Goal: Information Seeking & Learning: Learn about a topic

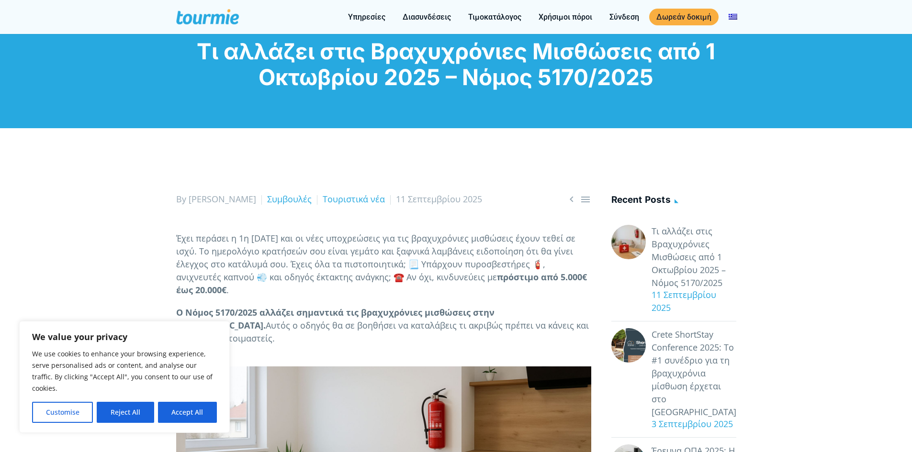
scroll to position [479, 0]
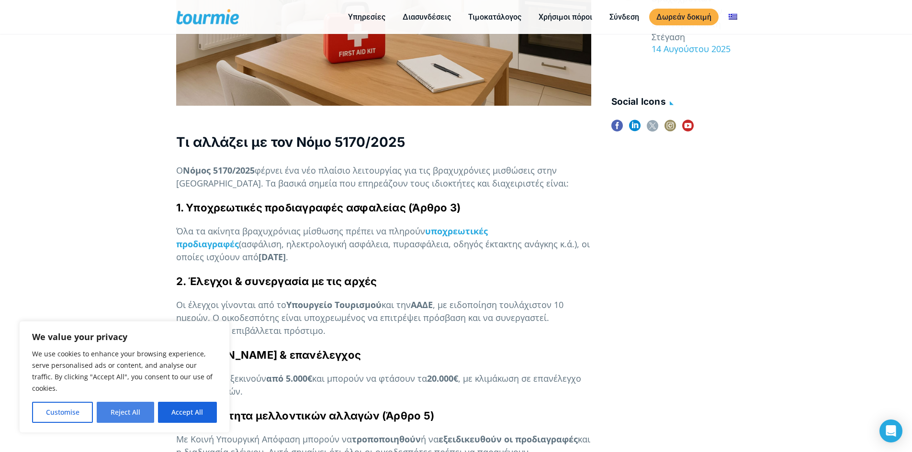
click at [142, 412] on button "Reject All" at bounding box center [125, 412] width 57 height 21
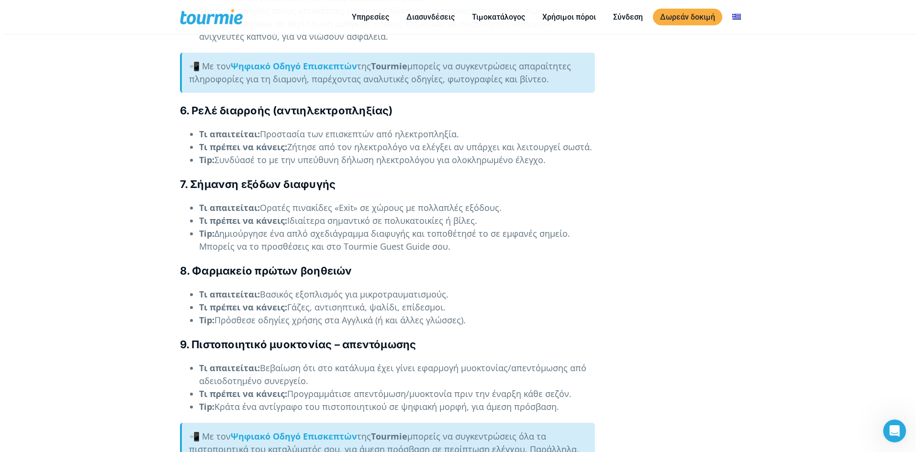
scroll to position [1961, 0]
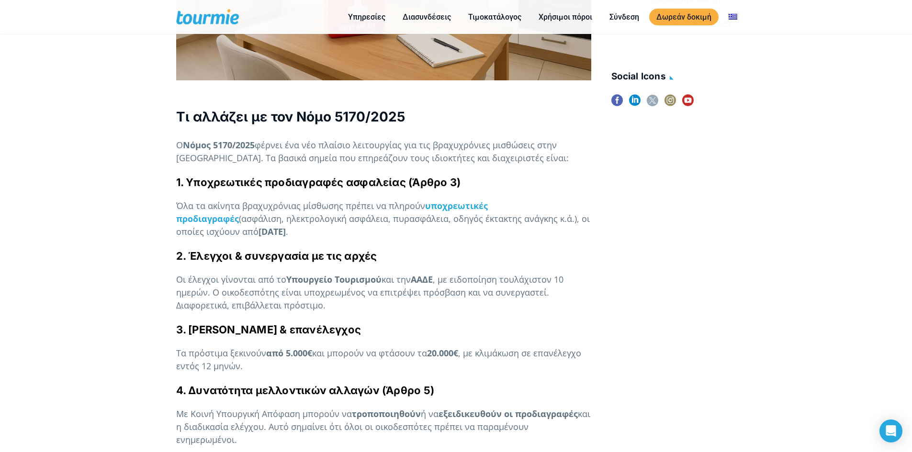
scroll to position [503, 0]
click at [483, 201] on strong "υποχρεωτικές προδιαγραφές" at bounding box center [332, 213] width 312 height 24
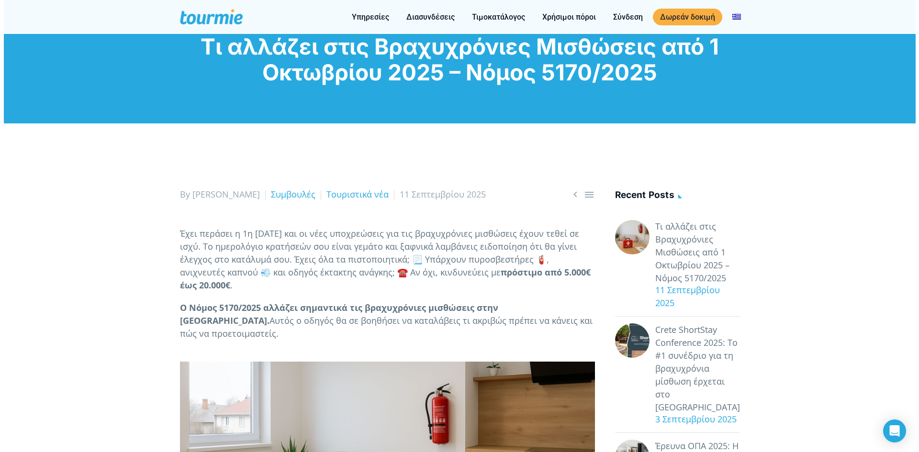
scroll to position [0, 0]
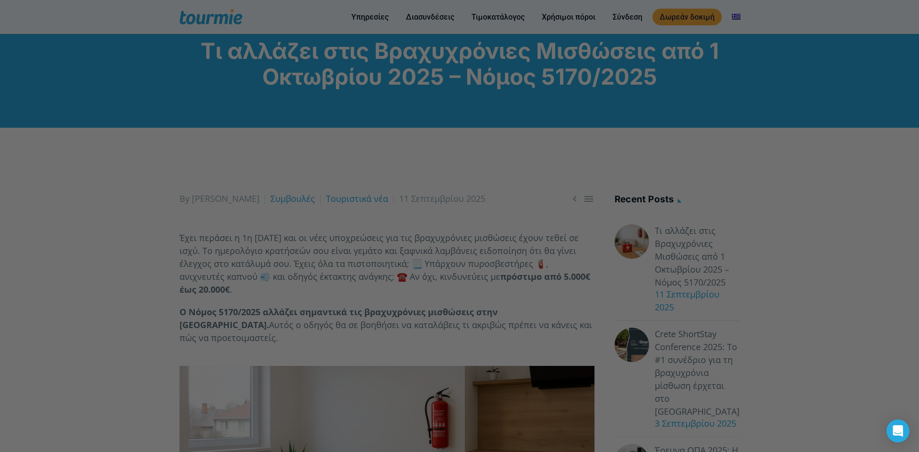
scroll to position [503, 0]
